Goal: Browse casually: Explore the website without a specific task or goal

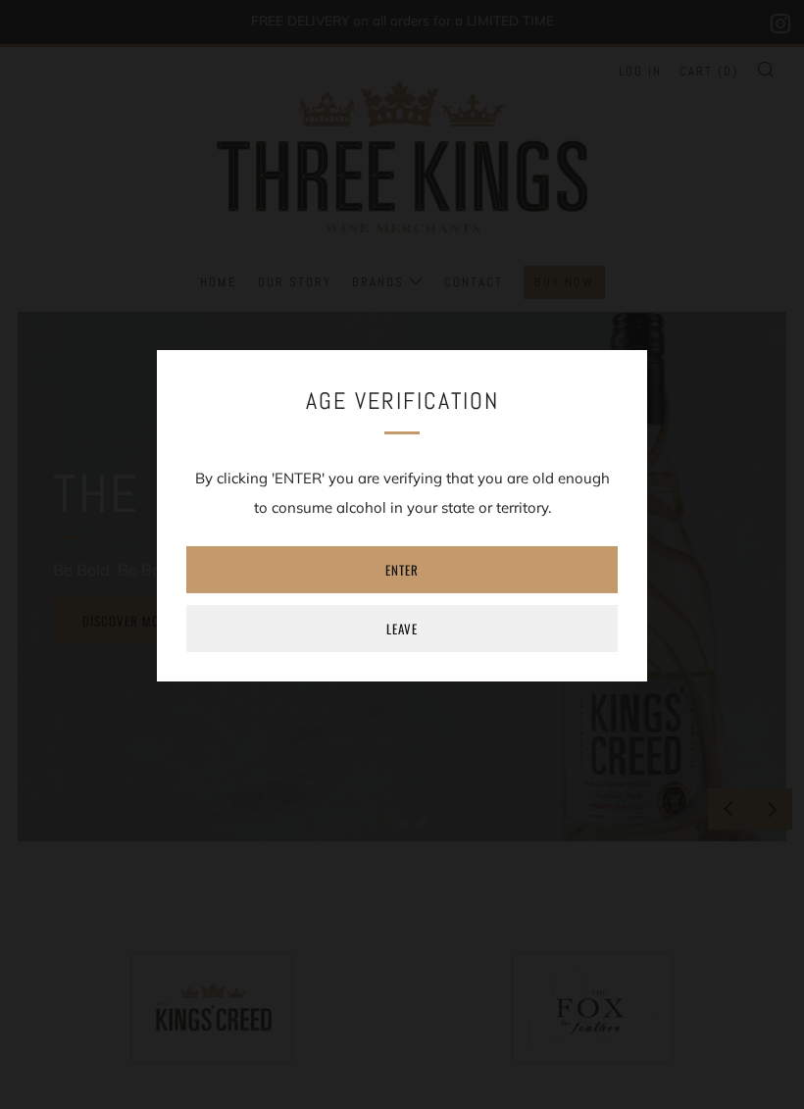
click at [528, 553] on link "Enter" at bounding box center [401, 569] width 431 height 47
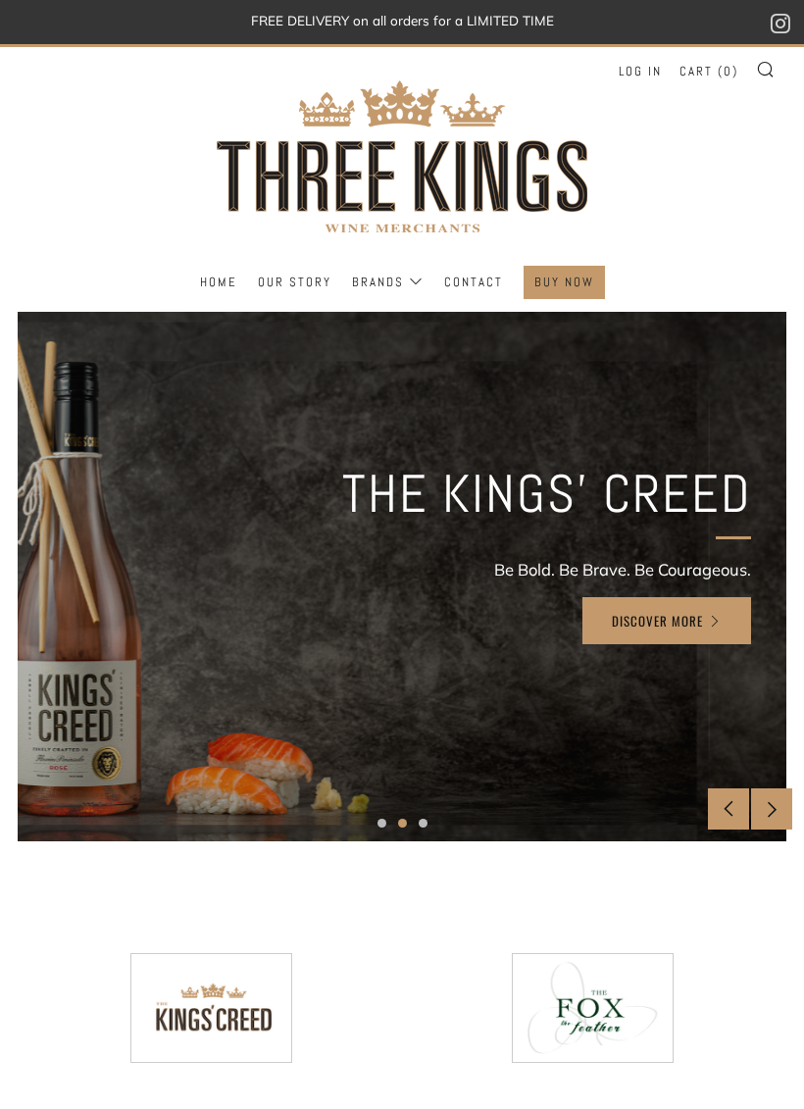
click at [764, 798] on div at bounding box center [771, 808] width 41 height 41
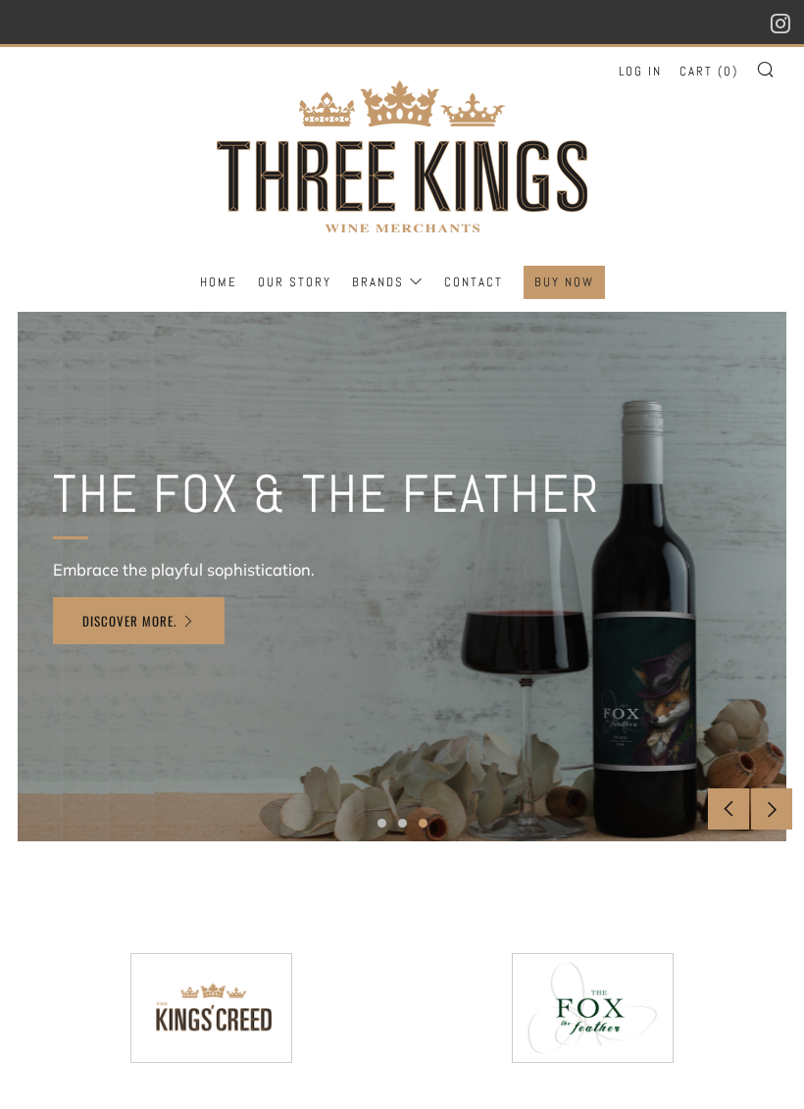
click at [766, 790] on div at bounding box center [771, 808] width 41 height 41
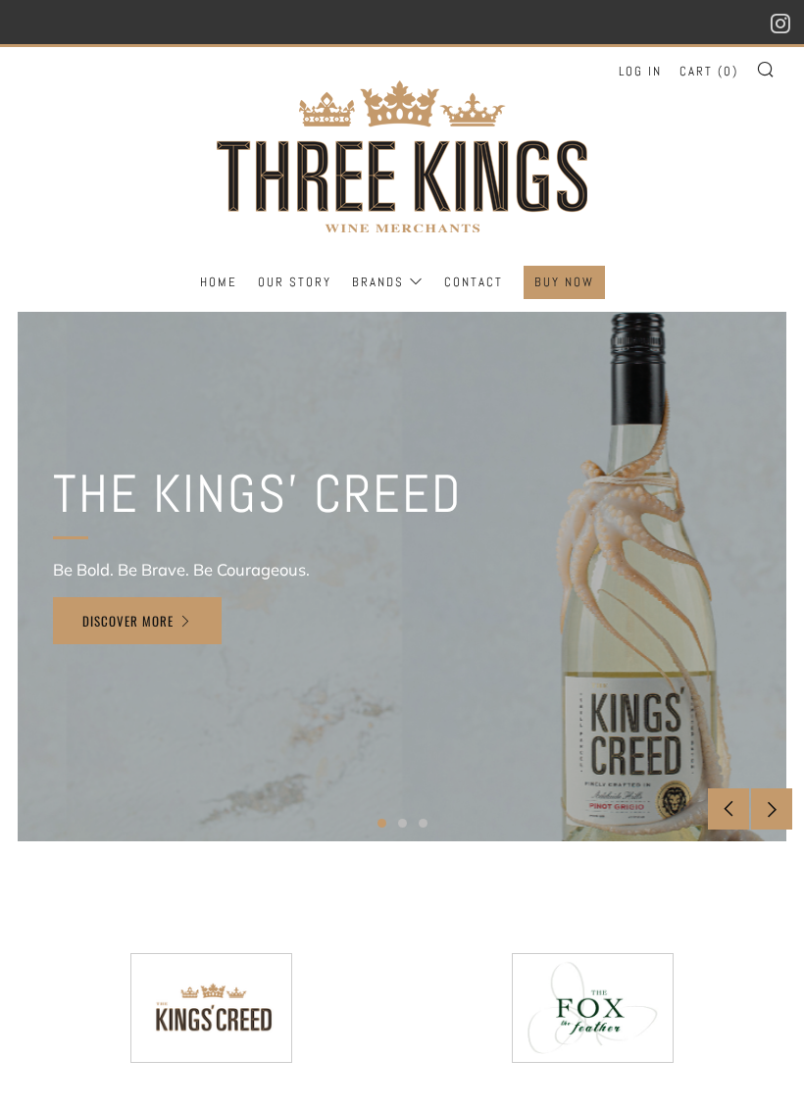
click at [728, 796] on div at bounding box center [728, 808] width 41 height 41
click at [179, 611] on link "DISCOVER MORE" at bounding box center [137, 620] width 169 height 47
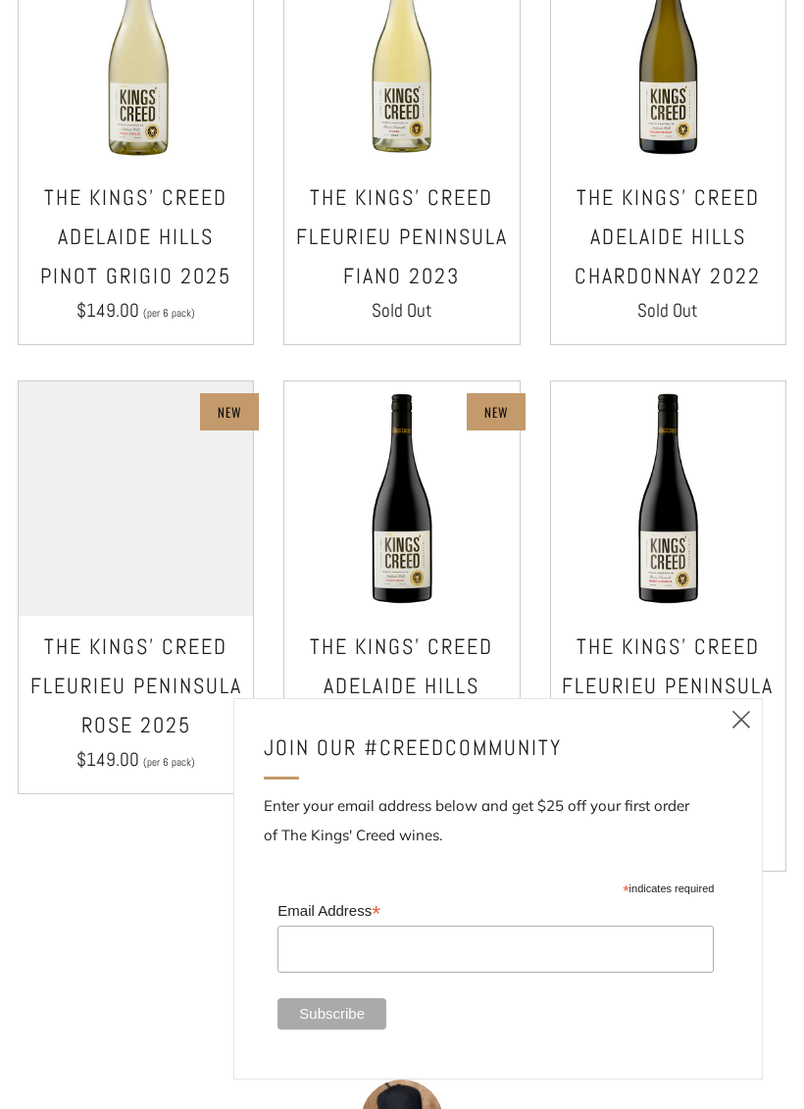
scroll to position [1113, 0]
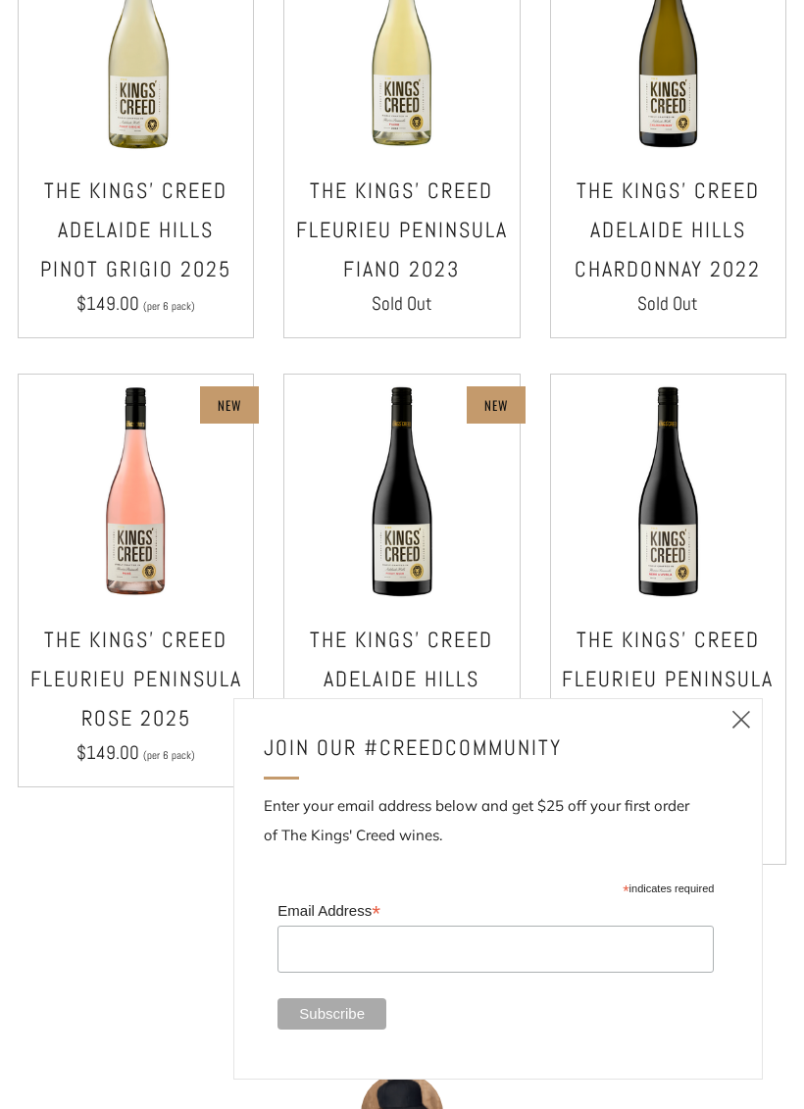
click at [748, 721] on icon at bounding box center [741, 719] width 24 height 25
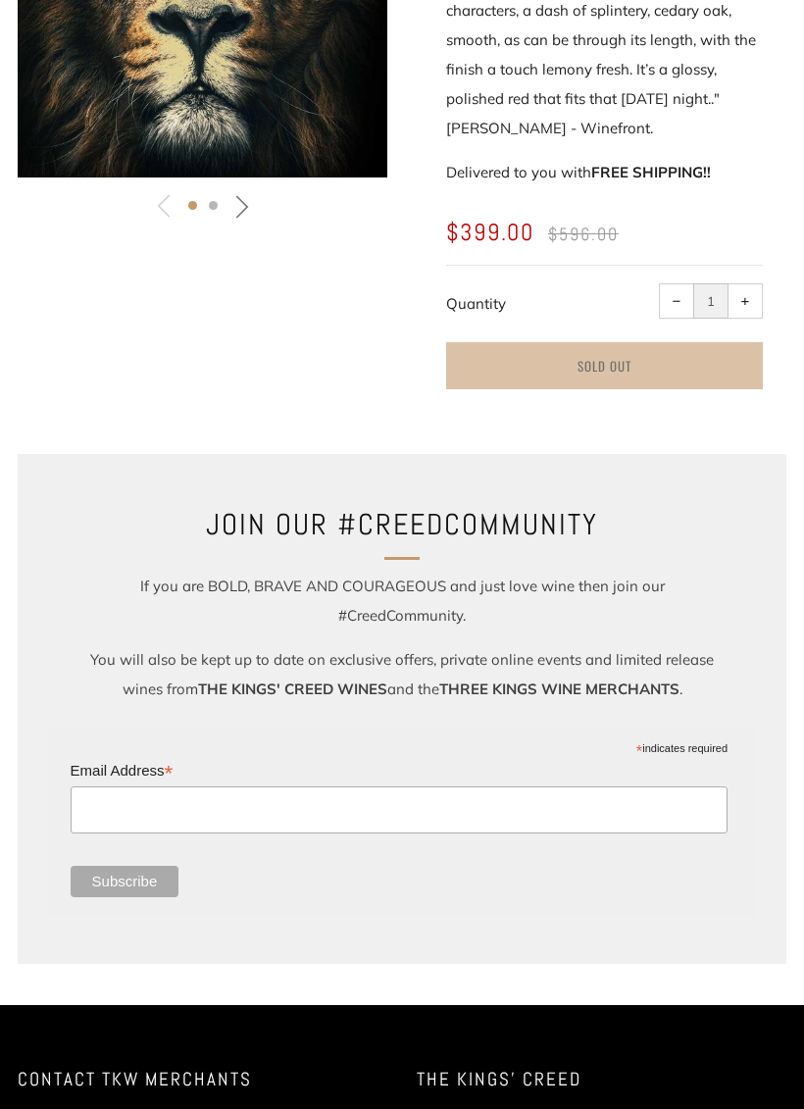
scroll to position [5035, 0]
